Goal: Check status: Check status

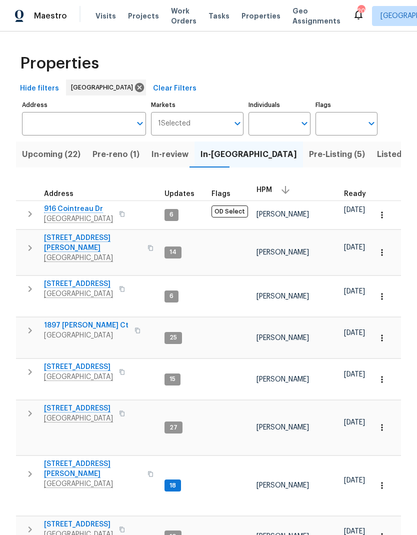
click at [264, 192] on span "HPM" at bounding box center [263, 189] width 15 height 7
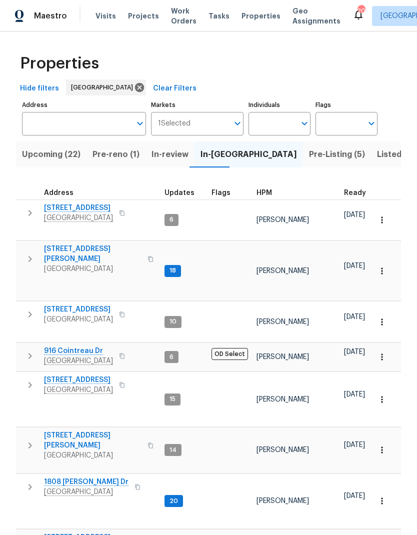
click at [23, 249] on button "button" at bounding box center [30, 259] width 20 height 30
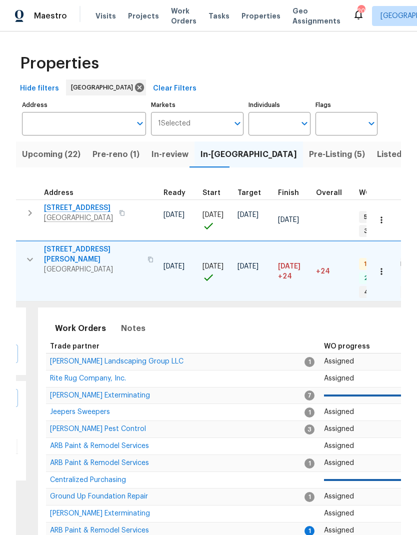
scroll to position [8, 181]
click at [90, 527] on span "ARB Paint & Remodel Services" at bounding box center [99, 530] width 99 height 7
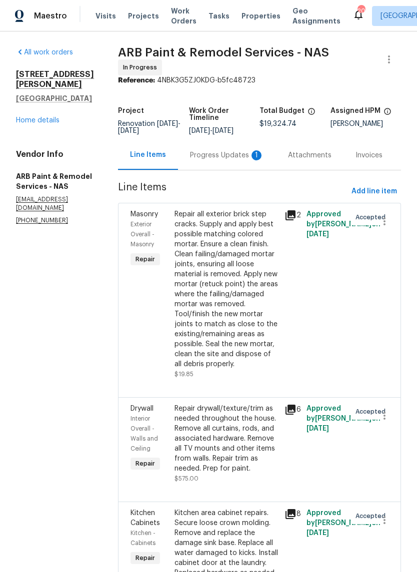
click at [188, 144] on div "Progress Updates 1" at bounding box center [227, 154] width 98 height 29
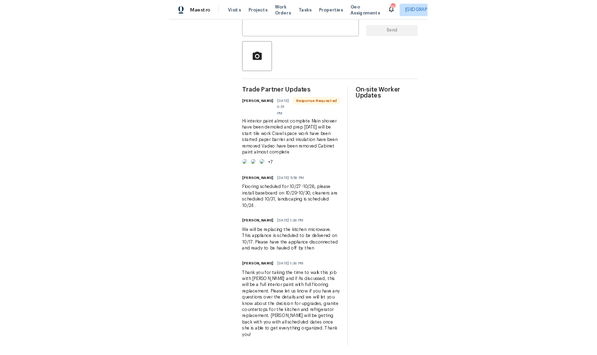
scroll to position [247, 0]
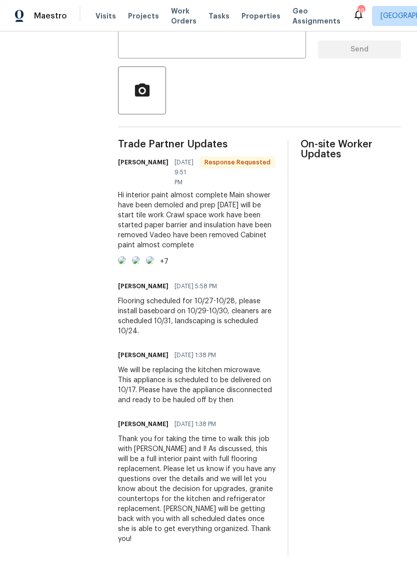
click at [126, 256] on img at bounding box center [122, 260] width 8 height 8
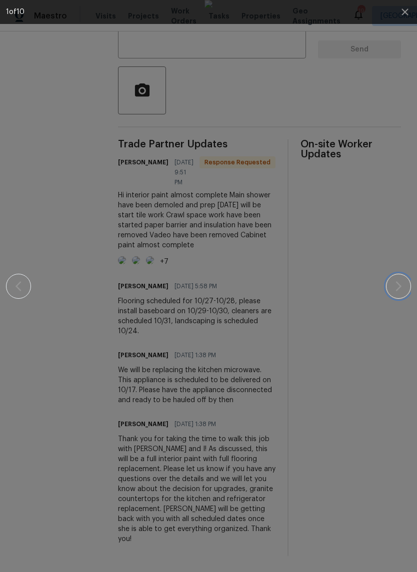
click at [395, 277] on button "button" at bounding box center [398, 286] width 25 height 25
click at [397, 292] on button "button" at bounding box center [398, 286] width 25 height 25
click at [402, 280] on icon "button" at bounding box center [398, 286] width 12 height 12
click at [397, 286] on icon "button" at bounding box center [398, 286] width 12 height 12
click at [393, 285] on icon "button" at bounding box center [398, 286] width 12 height 12
